Goal: Find specific page/section

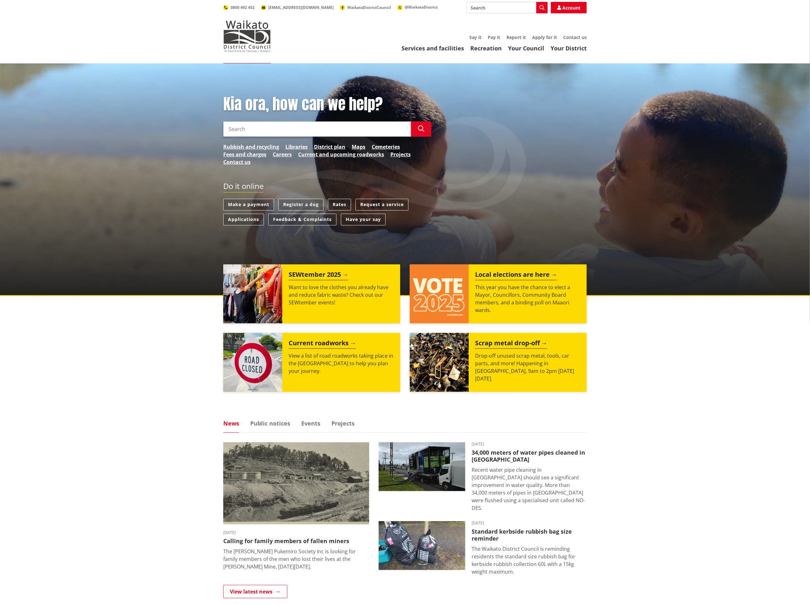
click at [250, 127] on input "Search" at bounding box center [317, 128] width 188 height 15
type input "113 comries road"
click at [425, 131] on button "Search" at bounding box center [421, 128] width 20 height 15
click at [346, 205] on link "Rates" at bounding box center [339, 205] width 23 height 12
click at [324, 145] on link "District plan" at bounding box center [329, 147] width 31 height 8
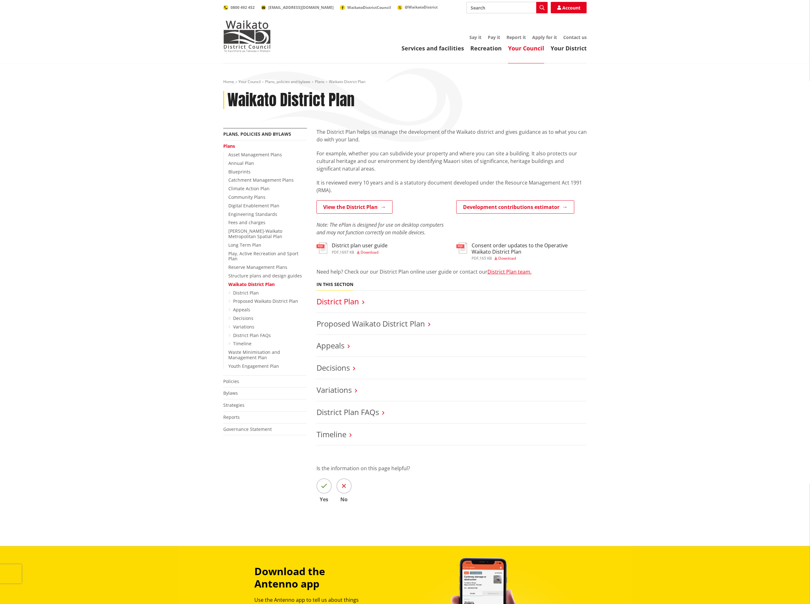
click at [326, 299] on link "District Plan" at bounding box center [337, 301] width 42 height 10
